Goal: Task Accomplishment & Management: Use online tool/utility

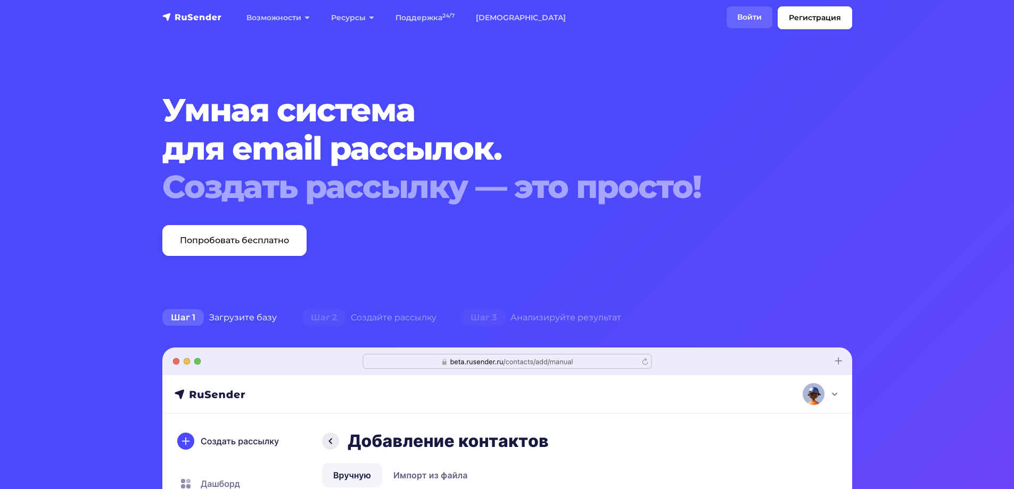
click at [749, 10] on link "Войти" at bounding box center [749, 17] width 46 height 22
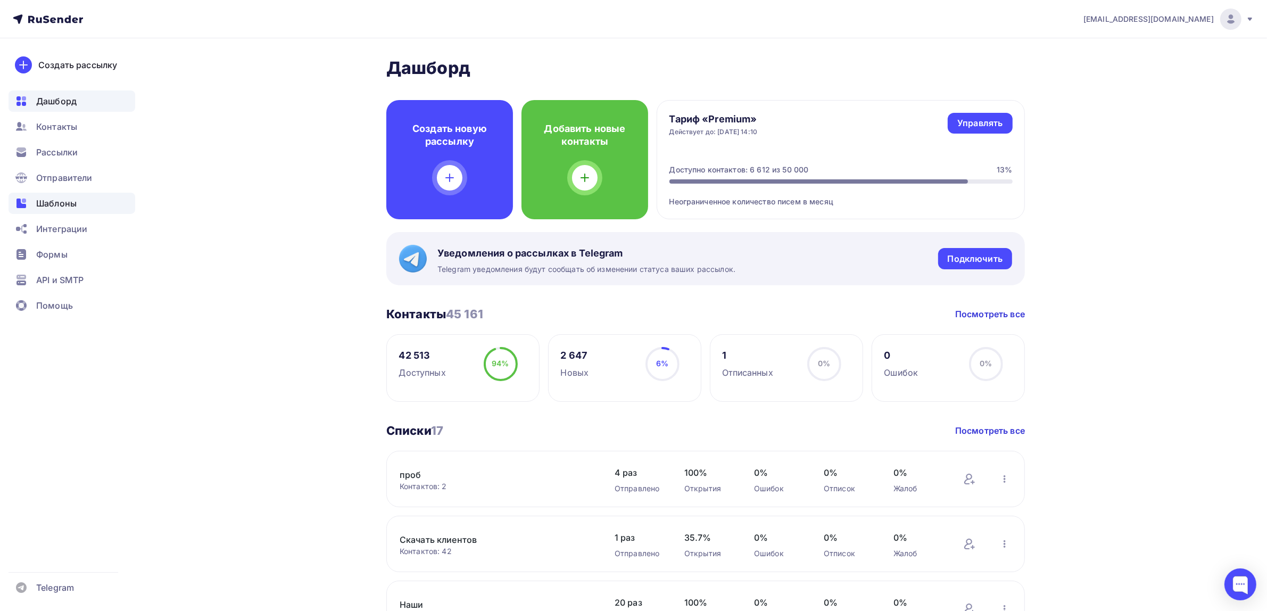
click at [110, 195] on div "Шаблоны" at bounding box center [72, 203] width 127 height 21
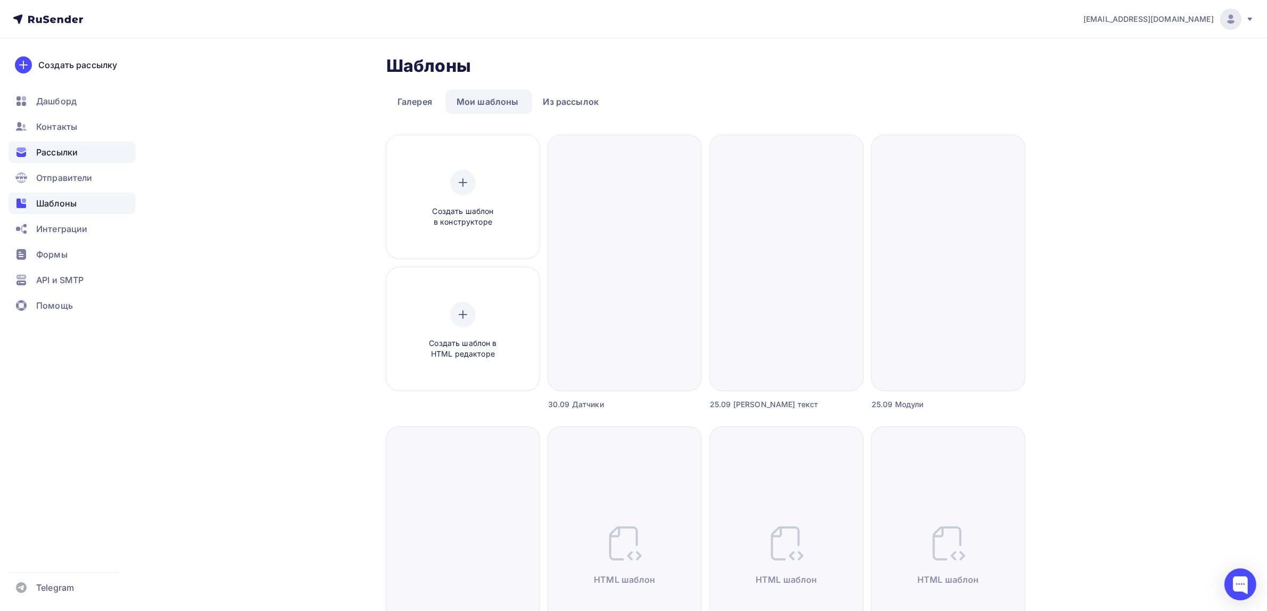
click at [109, 147] on div "Рассылки" at bounding box center [72, 152] width 127 height 21
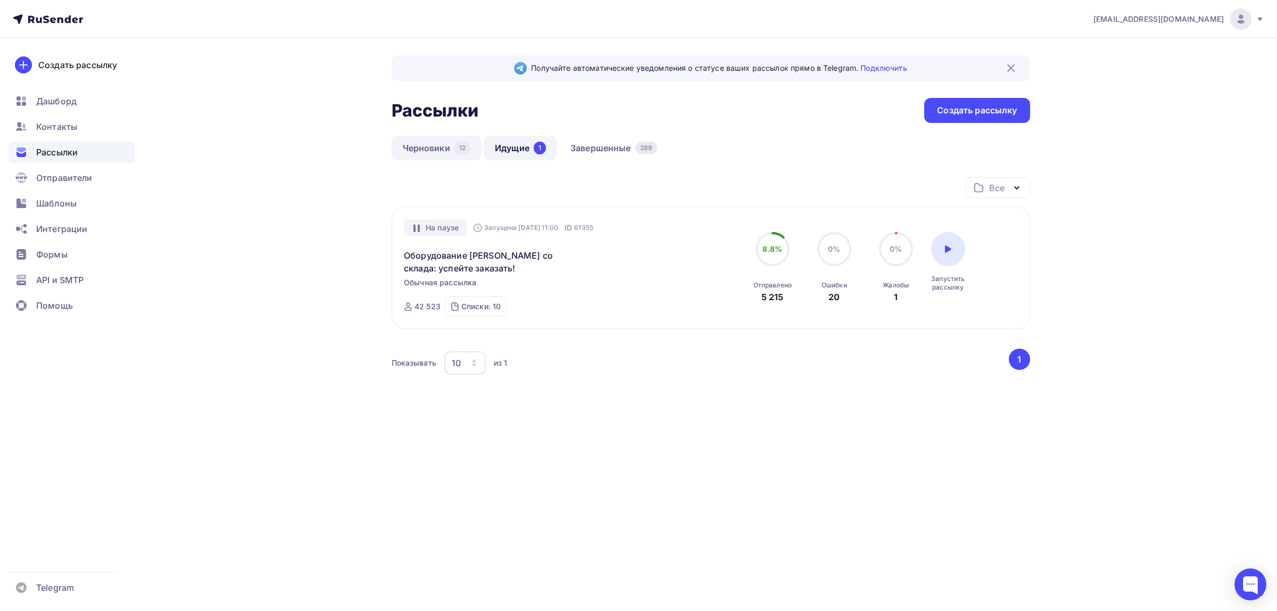
click at [429, 142] on link "Черновики 12" at bounding box center [437, 148] width 90 height 24
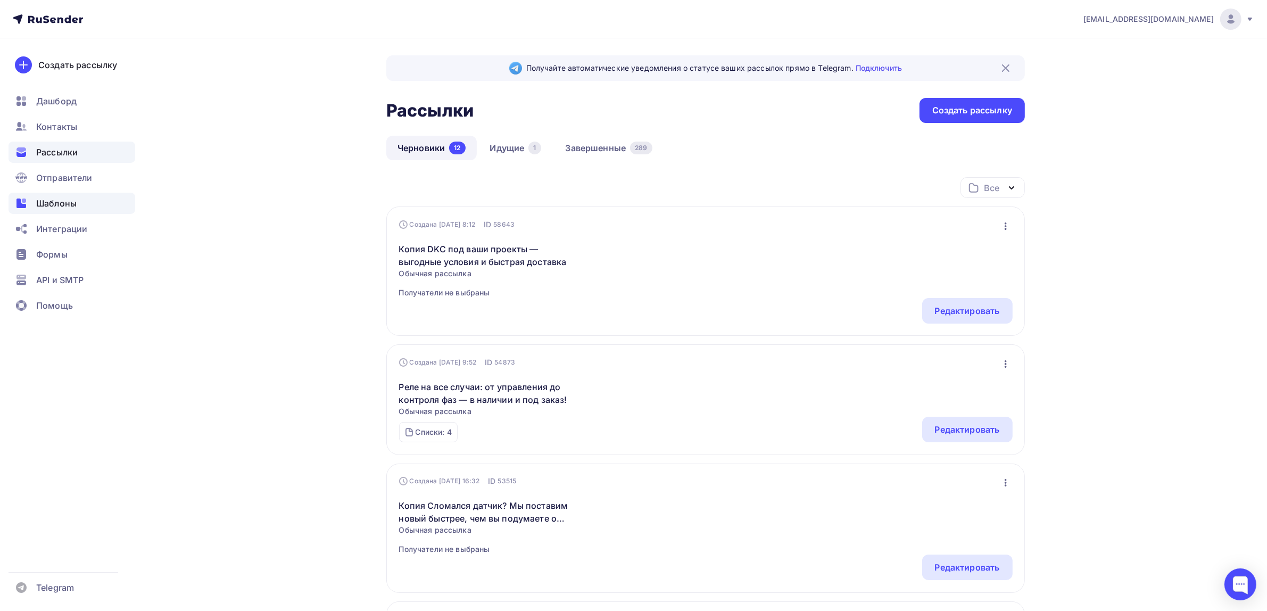
click at [89, 199] on div "Шаблоны" at bounding box center [72, 203] width 127 height 21
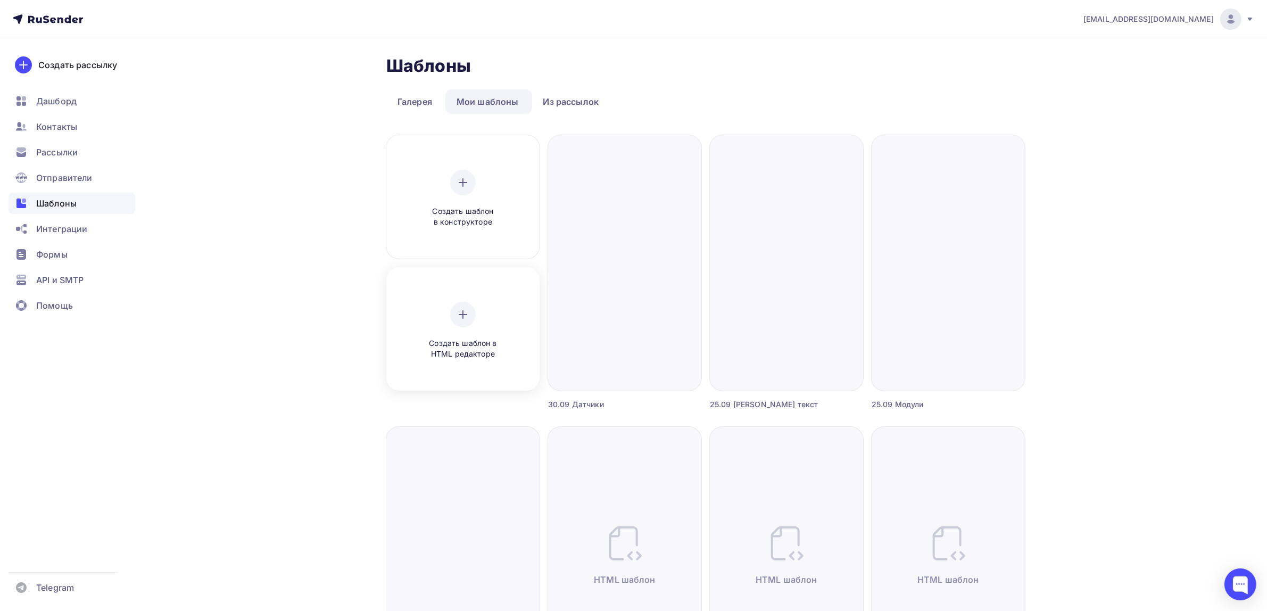
click at [456, 334] on div "Создать шаблон в HTML редакторе" at bounding box center [462, 331] width 101 height 58
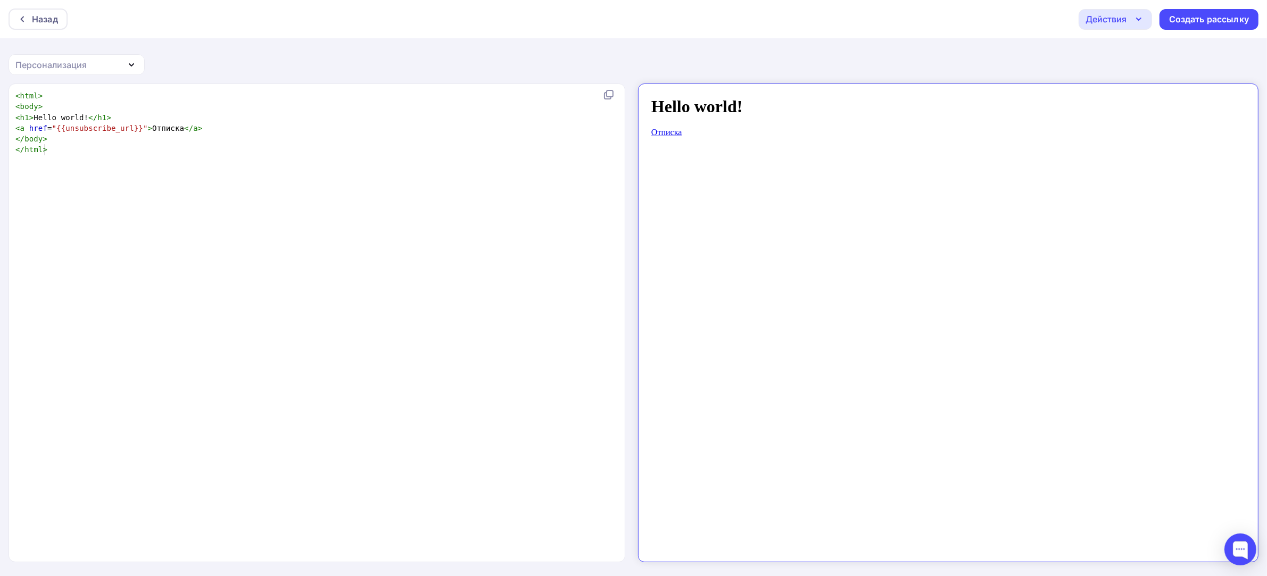
scroll to position [4, 0]
type textarea "<html> <body> <h1>Hello world!</h1> <a href="{{unsubscribe_url}}">Отписка</a> <…"
drag, startPoint x: 182, startPoint y: 219, endPoint x: 0, endPoint y: 76, distance: 231.2
click at [0, 76] on div "Назад Действия Отправить тестовое письмо Сохранить в Мои шаблоны Выйти без сохр…" at bounding box center [633, 288] width 1267 height 577
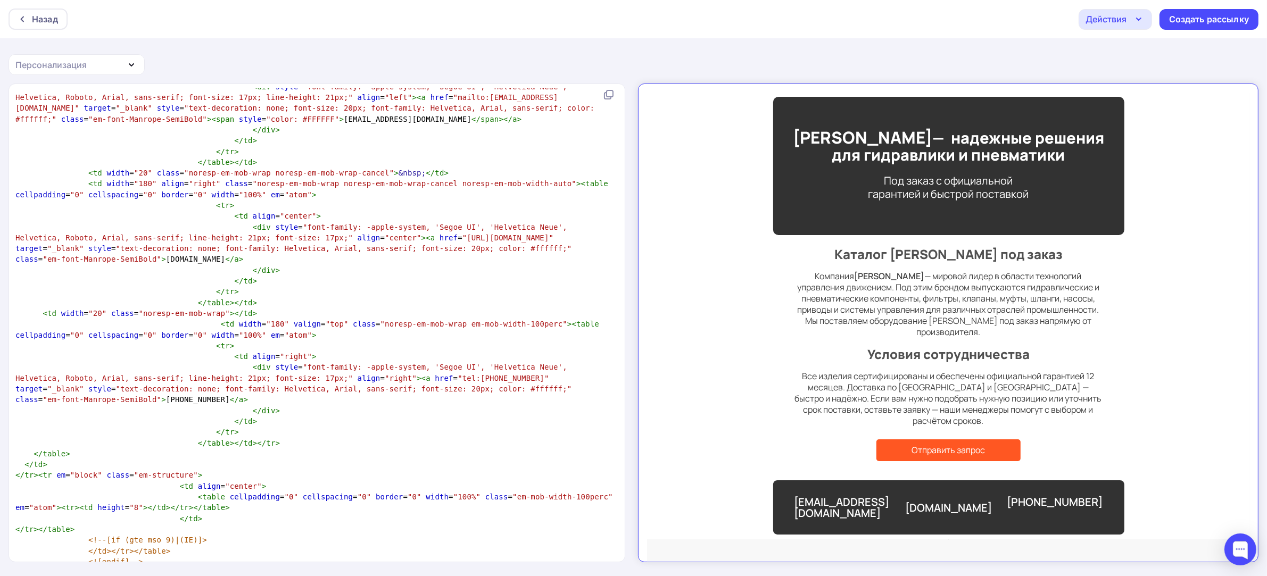
scroll to position [1, 0]
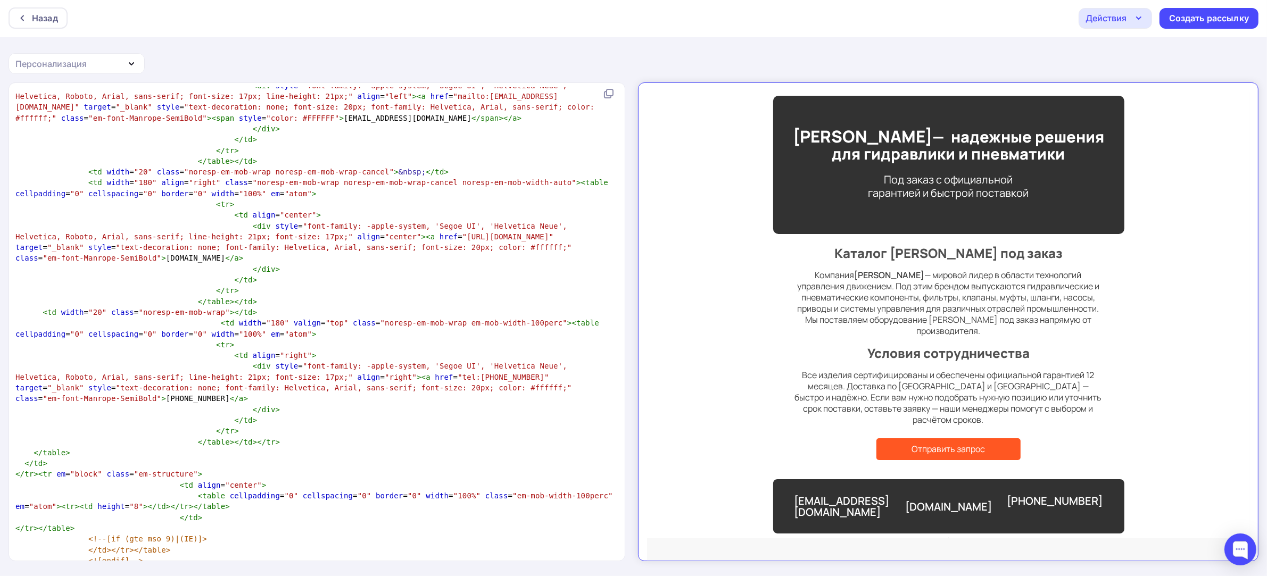
click at [1127, 20] on div "Действия" at bounding box center [1115, 18] width 73 height 21
click at [1183, 80] on div "Сохранить в Мои шаблоны" at bounding box center [1170, 78] width 117 height 13
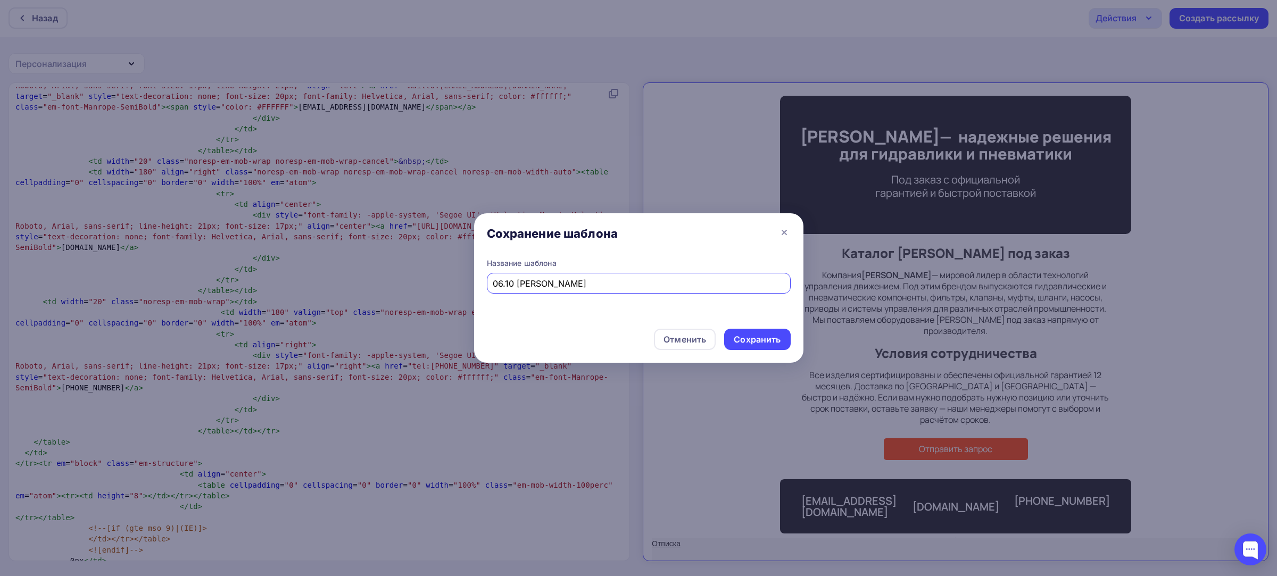
drag, startPoint x: 591, startPoint y: 283, endPoint x: 346, endPoint y: 281, distance: 244.8
click at [346, 282] on div "Сохранение шаблона Название шаблона 06.10 [PERSON_NAME] Отменить Сохранить" at bounding box center [638, 288] width 1277 height 576
type input "06.10 [PERSON_NAME]"
click at [746, 343] on div "Сохранить" at bounding box center [757, 340] width 47 height 12
